Goal: Task Accomplishment & Management: Complete application form

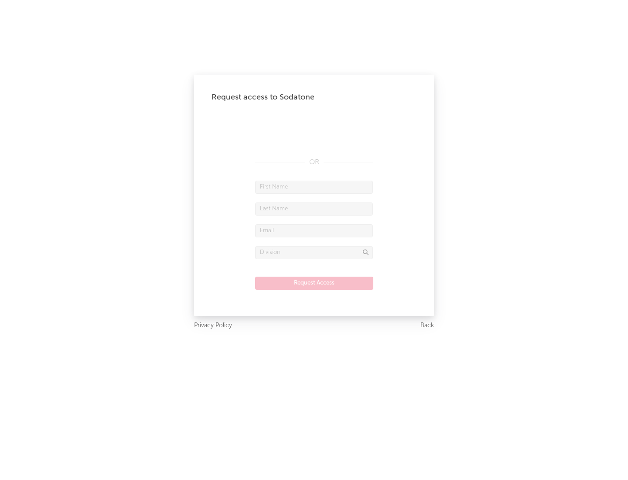
click at [314, 187] on input "text" at bounding box center [314, 187] width 118 height 13
type input "[PERSON_NAME]"
click at [314, 208] on input "text" at bounding box center [314, 208] width 118 height 13
type input "[PERSON_NAME]"
click at [314, 230] on input "text" at bounding box center [314, 230] width 118 height 13
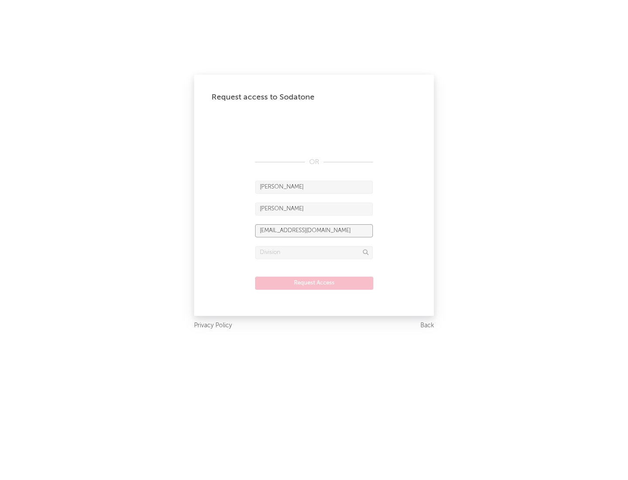
type input "[EMAIL_ADDRESS][DOMAIN_NAME]"
click at [314, 252] on input "text" at bounding box center [314, 252] width 118 height 13
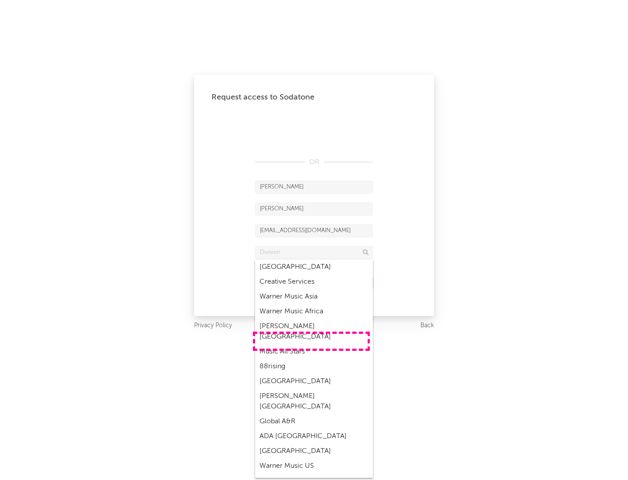
click at [311, 344] on div "Music All Stars" at bounding box center [314, 351] width 118 height 15
type input "Music All Stars"
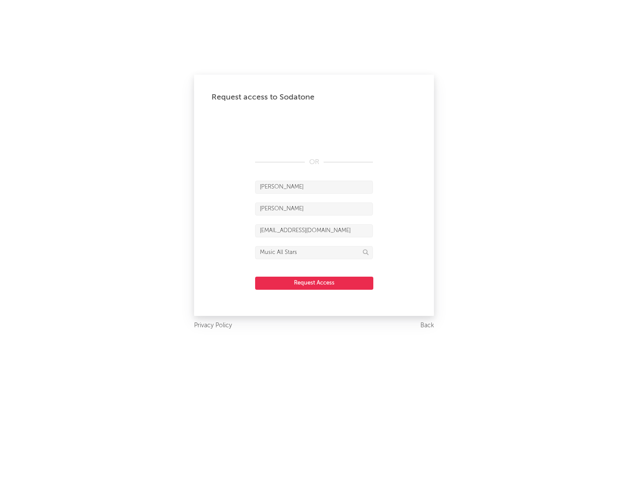
click at [314, 283] on button "Request Access" at bounding box center [314, 283] width 118 height 13
